Goal: Task Accomplishment & Management: Use online tool/utility

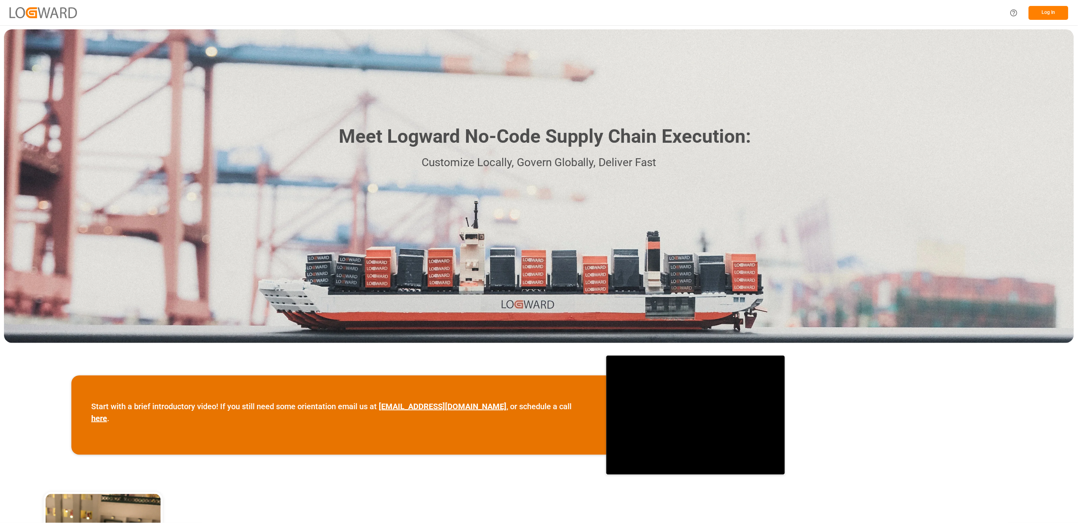
click at [1043, 14] on button "Log In" at bounding box center [1049, 13] width 40 height 14
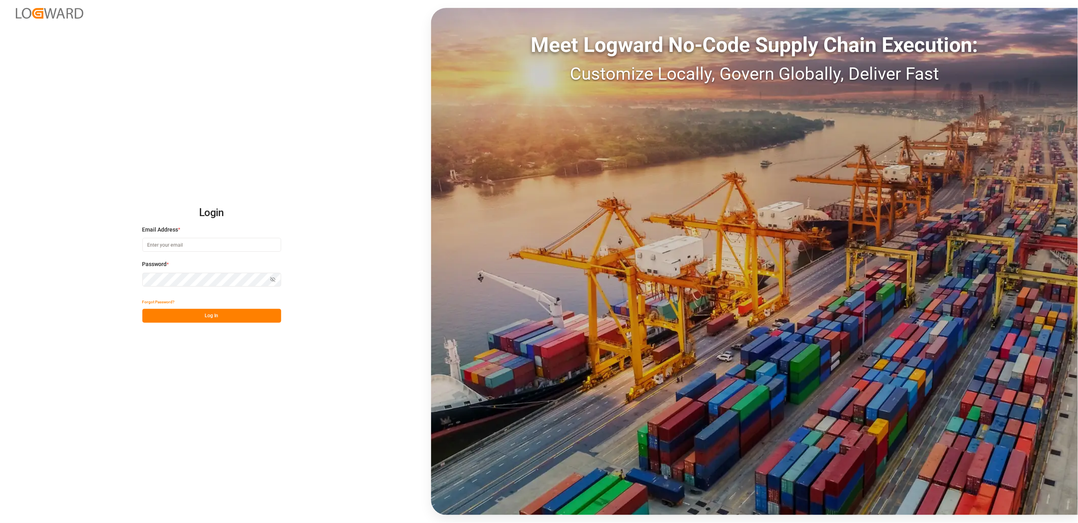
type input "natascha.kastner@compo-expert.com"
click at [188, 319] on button "Log In" at bounding box center [211, 316] width 139 height 14
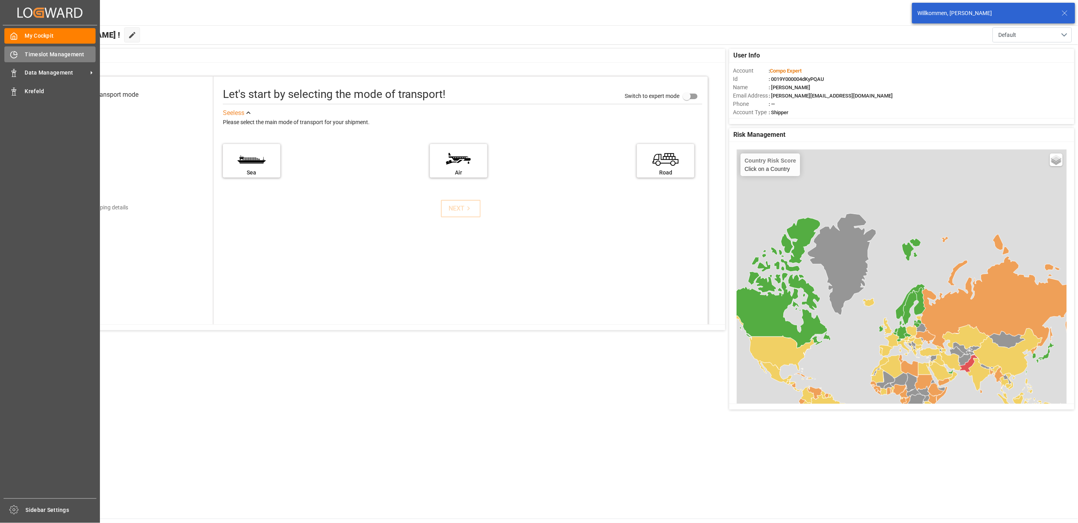
click at [37, 59] on div "Timeslot Management Timeslot Management" at bounding box center [49, 53] width 91 height 15
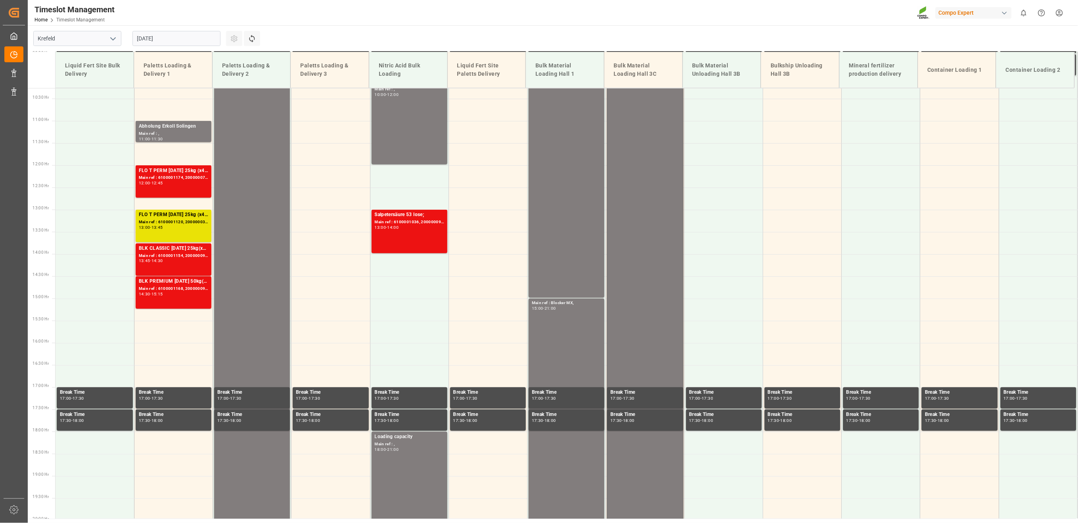
scroll to position [492, 0]
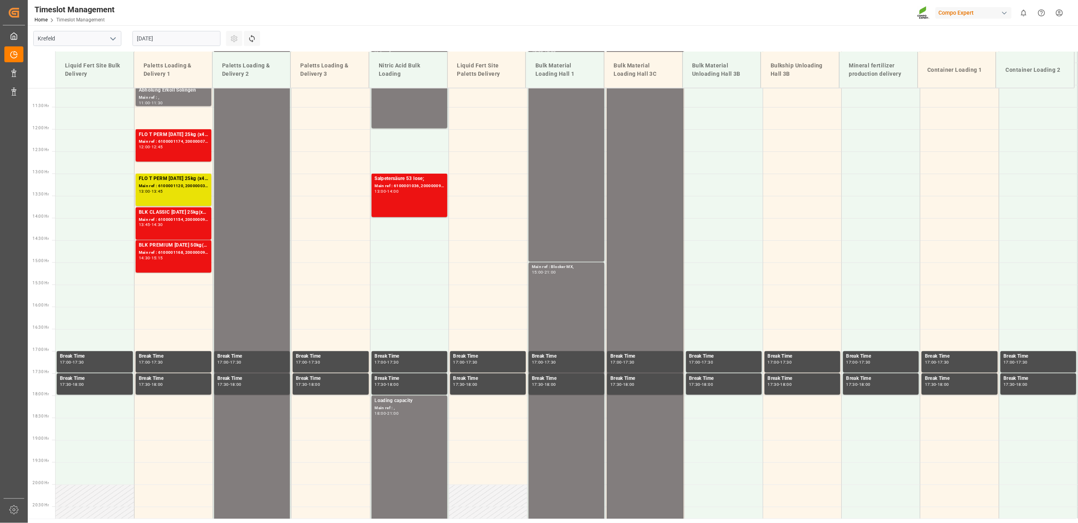
click at [163, 39] on input "14.08.2025" at bounding box center [176, 38] width 88 height 15
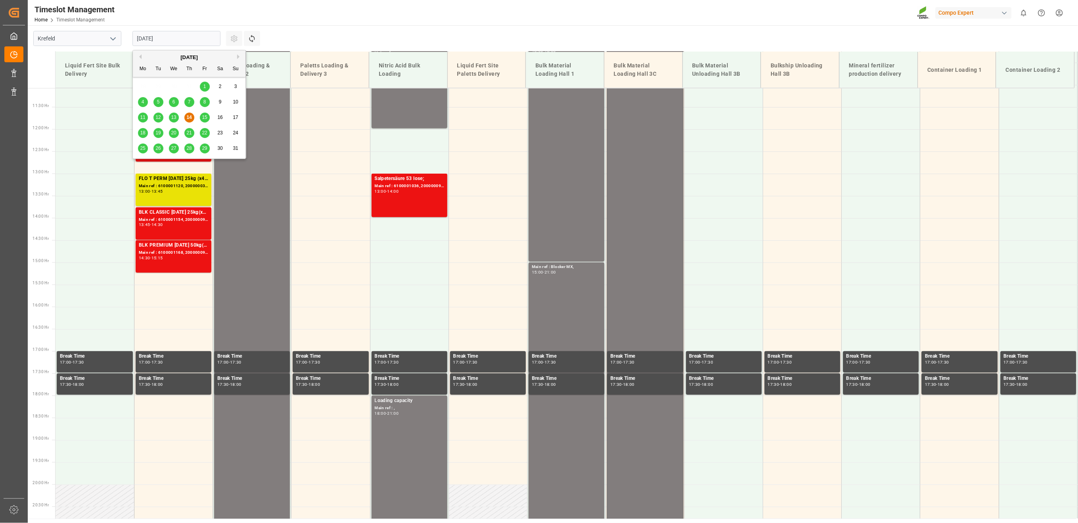
click at [156, 133] on span "19" at bounding box center [157, 133] width 5 height 6
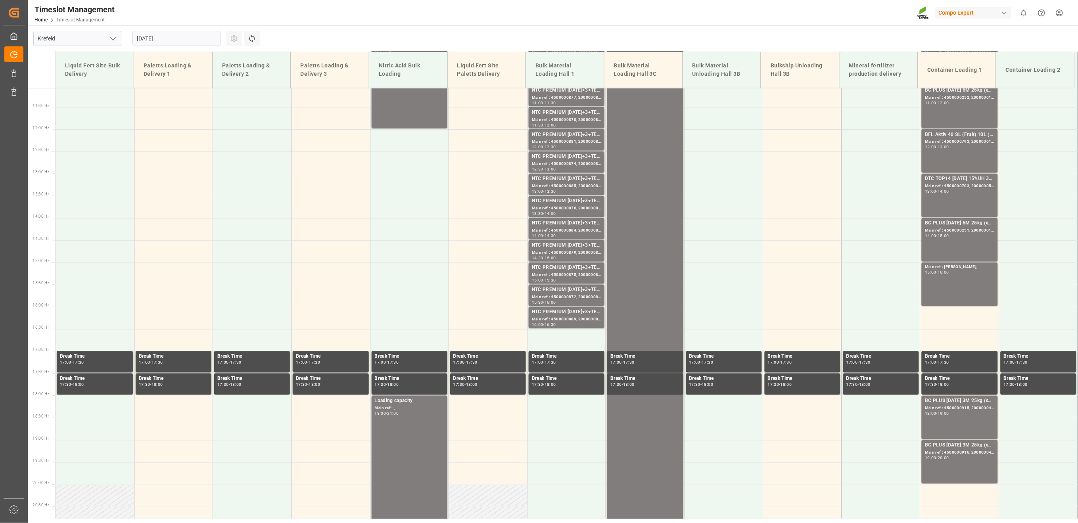
click at [185, 40] on input "19.08.2025" at bounding box center [176, 38] width 88 height 15
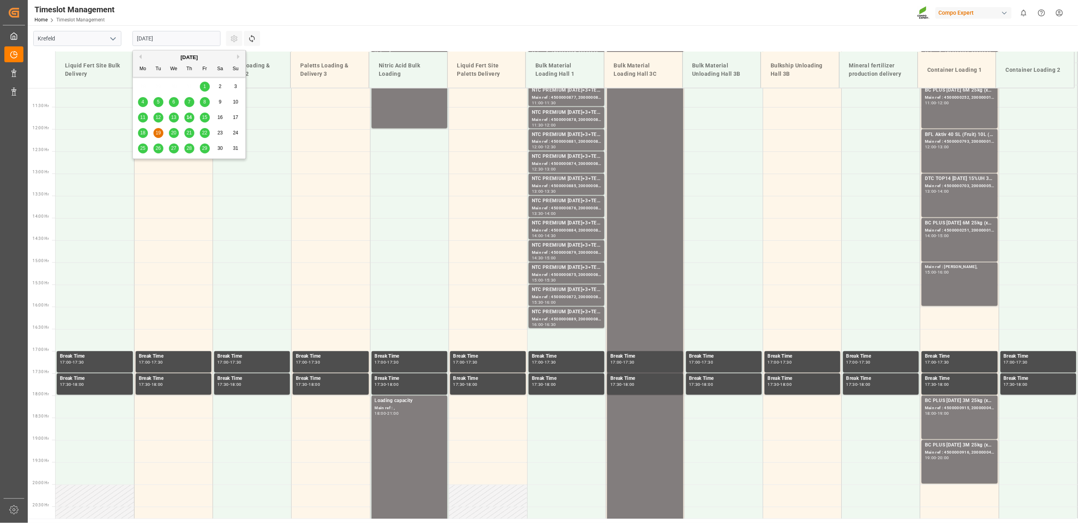
click at [169, 131] on div "20" at bounding box center [174, 134] width 10 height 10
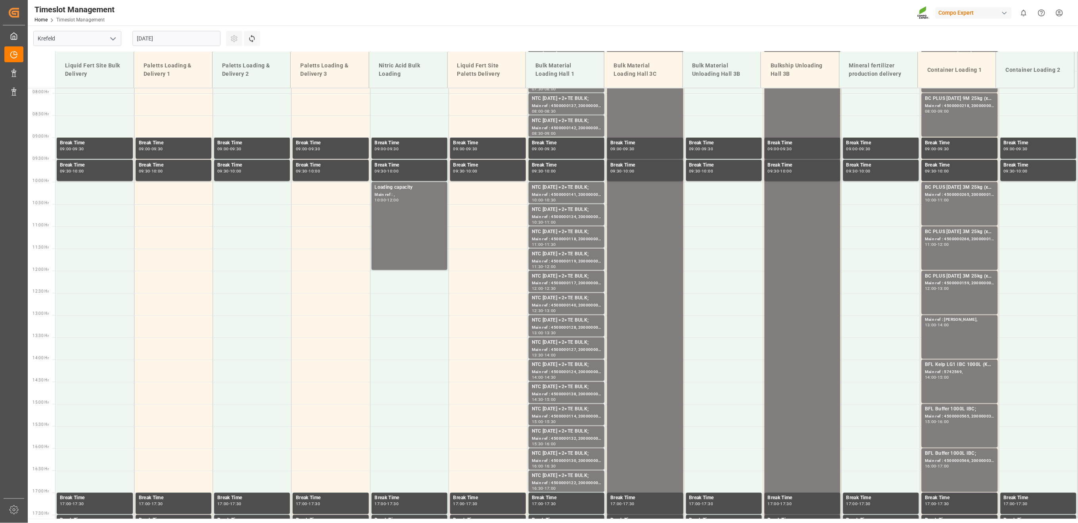
scroll to position [242, 0]
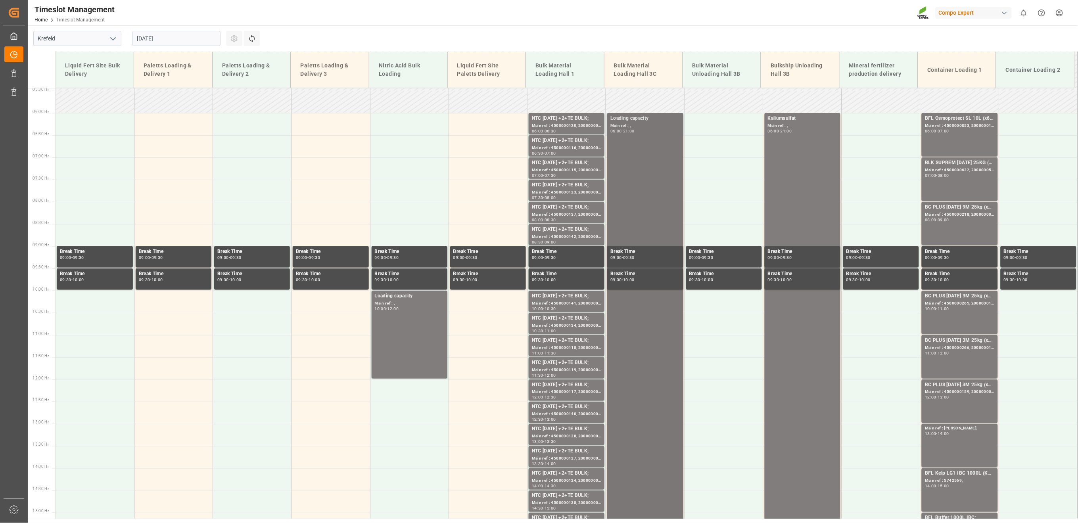
click at [631, 142] on div "Loading capacity Main ref : , 06:00 - 21:00" at bounding box center [644, 446] width 69 height 662
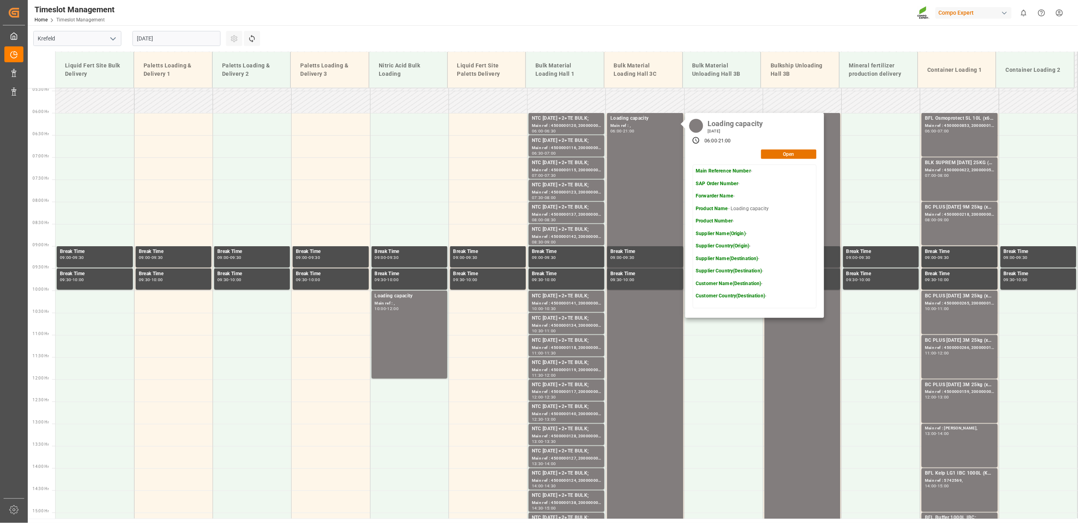
click at [178, 38] on input "20.08.2025" at bounding box center [176, 38] width 88 height 15
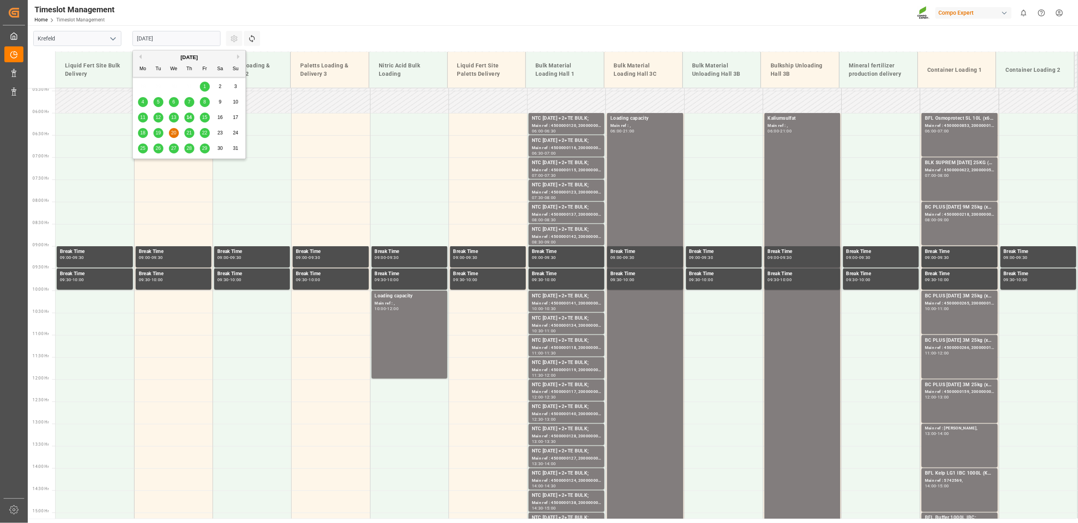
click at [186, 135] on div "21" at bounding box center [189, 134] width 10 height 10
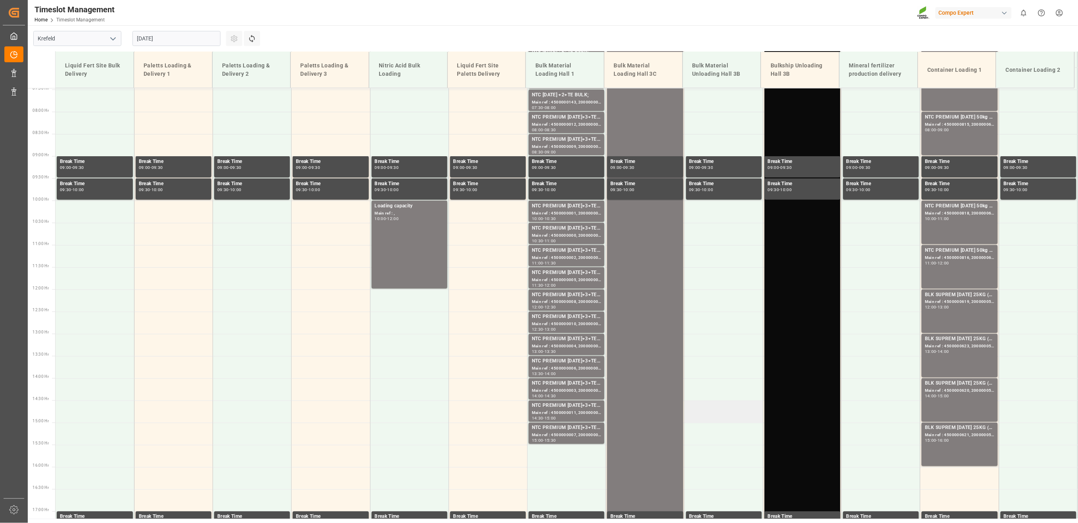
scroll to position [245, 0]
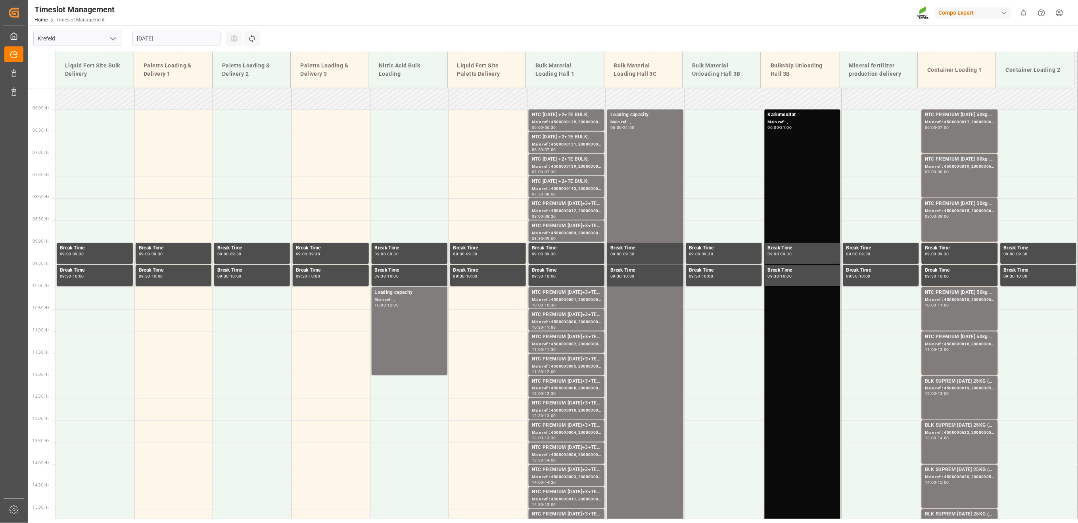
click at [183, 33] on input "21.08.2025" at bounding box center [176, 38] width 88 height 15
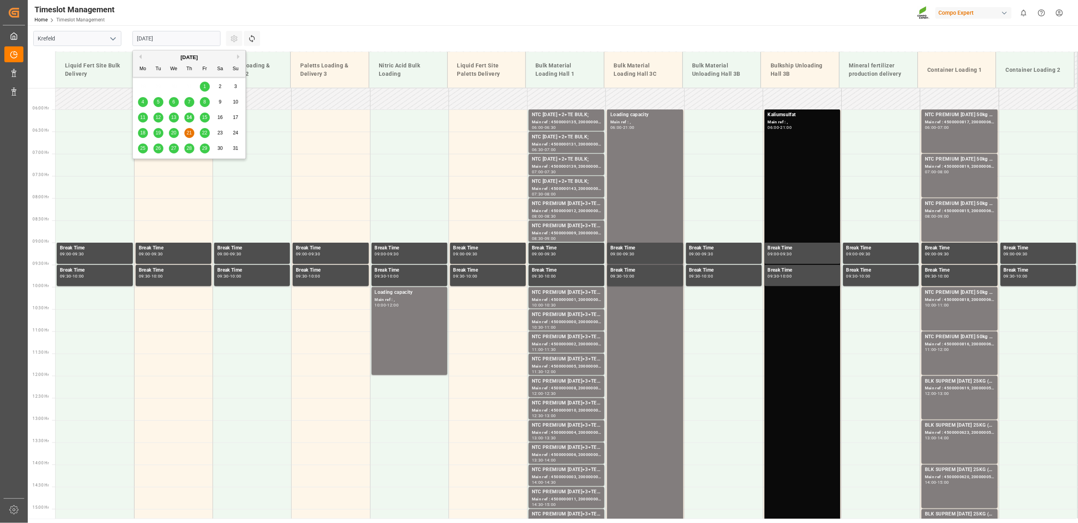
click at [202, 130] on div "22" at bounding box center [205, 134] width 10 height 10
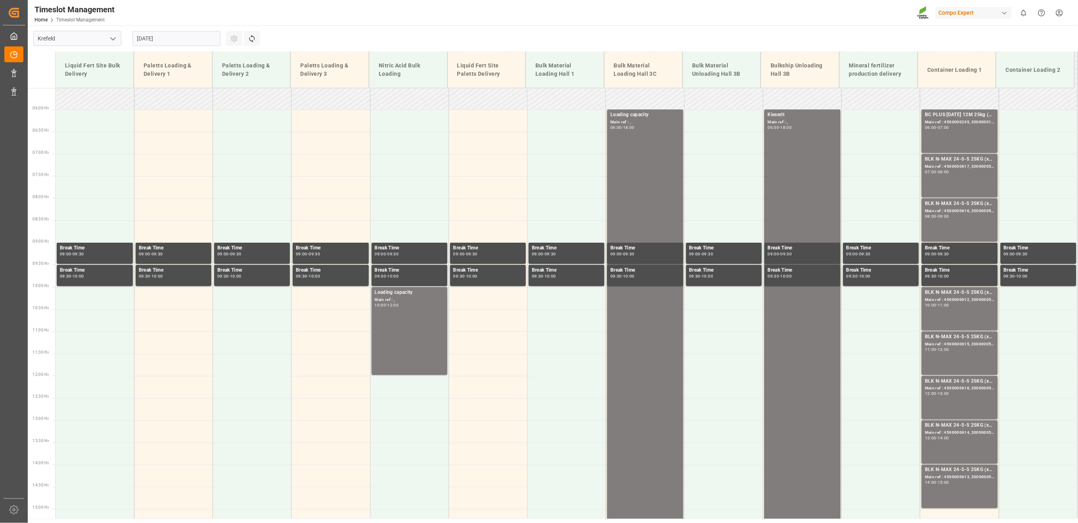
click at [157, 35] on input "22.08.2025" at bounding box center [176, 38] width 88 height 15
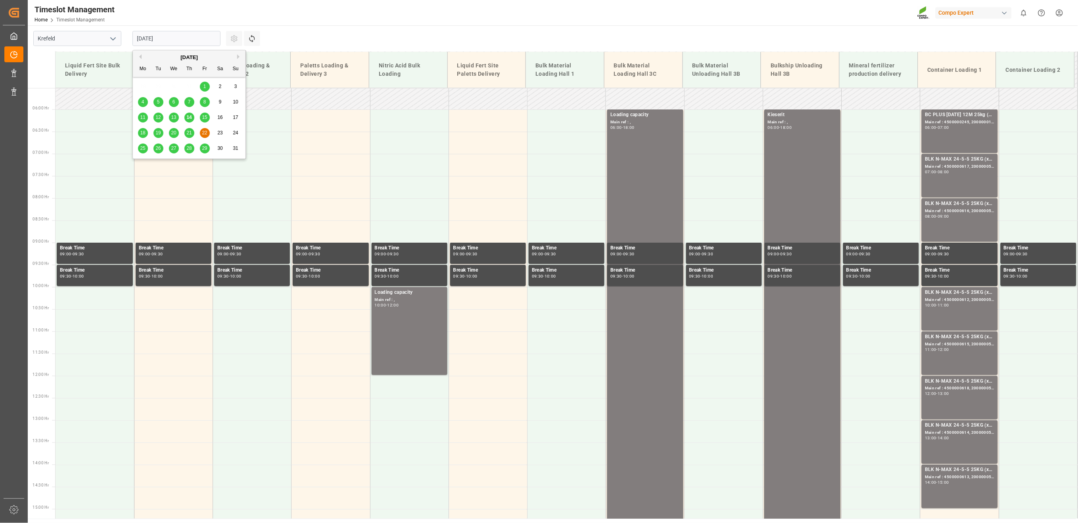
click at [138, 146] on div "25" at bounding box center [143, 149] width 10 height 10
